Goal: Task Accomplishment & Management: Manage account settings

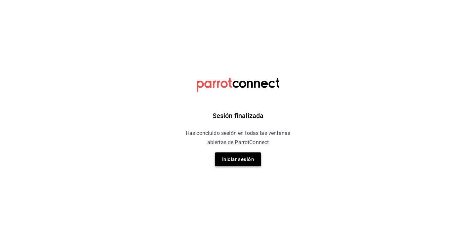
click at [250, 160] on button "Iniciar sesión" at bounding box center [238, 159] width 46 height 14
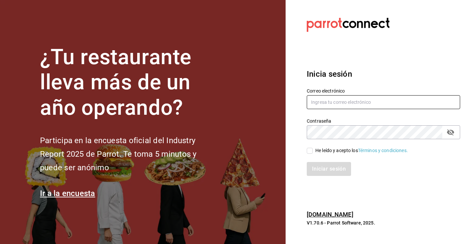
click at [334, 104] on input "text" at bounding box center [382, 102] width 153 height 14
type input "M"
type input "[EMAIL_ADDRESS][DOMAIN_NAME]"
click at [312, 150] on input "He leído y acepto los Términos y condiciones." at bounding box center [309, 151] width 6 height 6
checkbox input "true"
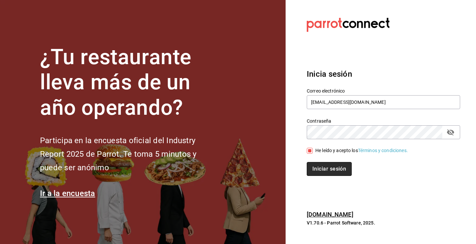
click at [317, 167] on button "Iniciar sesión" at bounding box center [328, 169] width 45 height 14
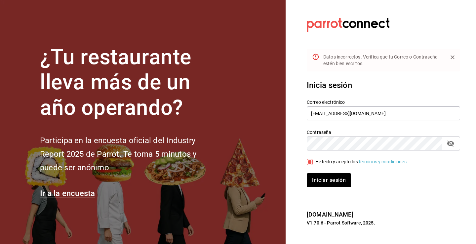
click at [451, 144] on icon "passwordField" at bounding box center [450, 143] width 8 height 8
click at [328, 184] on button "Iniciar sesión" at bounding box center [328, 180] width 45 height 14
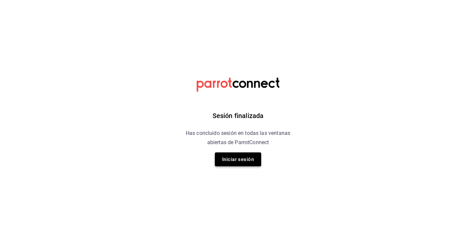
click at [235, 162] on button "Iniciar sesión" at bounding box center [238, 159] width 46 height 14
